Goal: Task Accomplishment & Management: Manage account settings

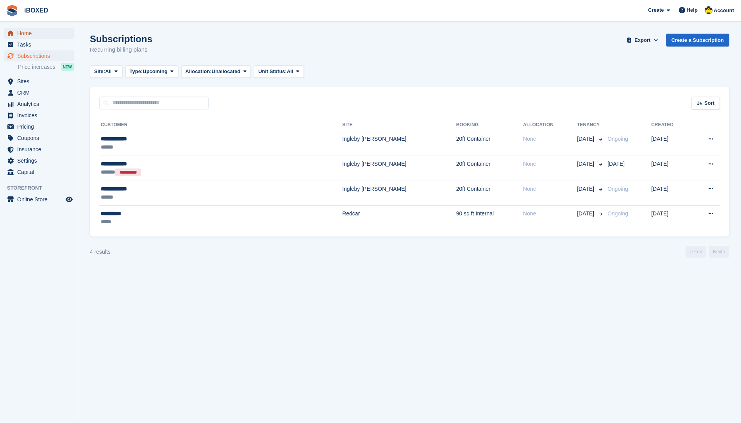
drag, startPoint x: 0, startPoint y: 0, endPoint x: 36, endPoint y: 33, distance: 48.9
click at [36, 33] on span "Home" at bounding box center [40, 33] width 47 height 11
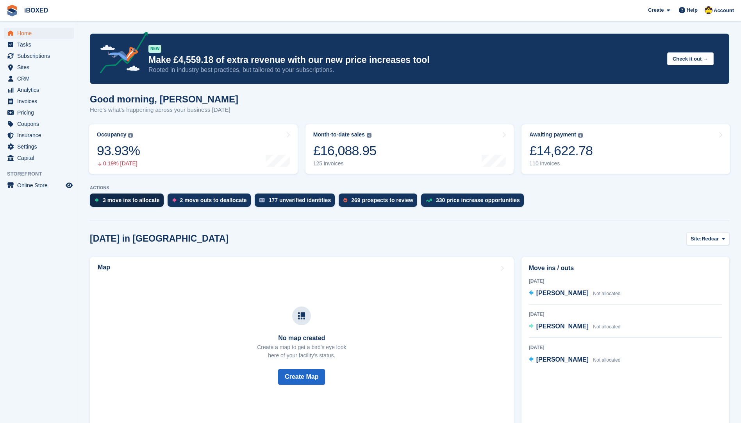
click at [139, 195] on div "3 move ins to allocate" at bounding box center [127, 199] width 74 height 13
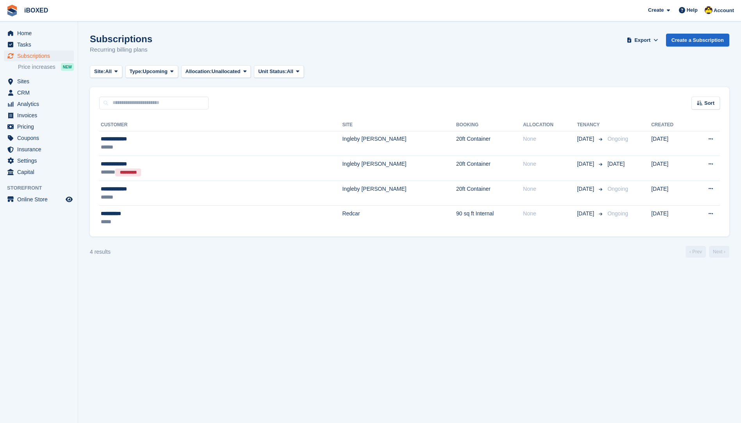
click at [597, 50] on div "Subscriptions Recurring billing plans Export Export Subscriptions Export a CSV …" at bounding box center [409, 49] width 639 height 30
